Goal: Find specific page/section

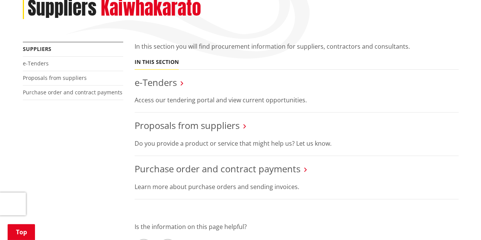
scroll to position [142, 0]
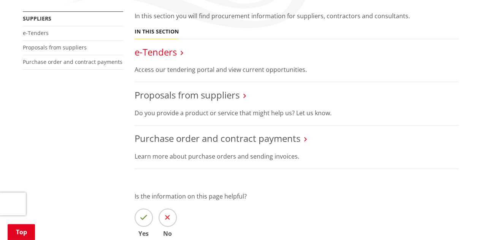
click at [175, 51] on link "e-Tenders" at bounding box center [156, 52] width 42 height 13
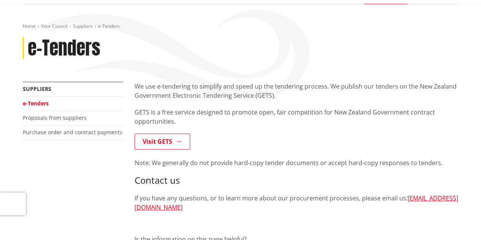
scroll to position [72, 0]
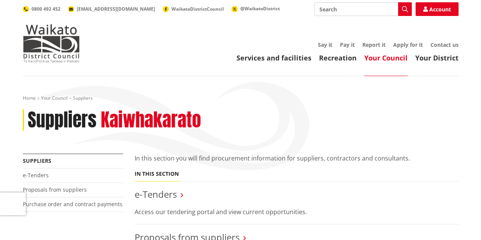
scroll to position [142, 0]
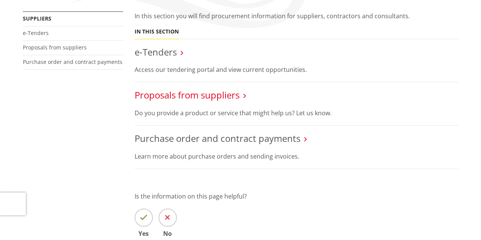
click at [213, 95] on link "Proposals from suppliers" at bounding box center [187, 95] width 105 height 13
